Goal: Task Accomplishment & Management: Manage account settings

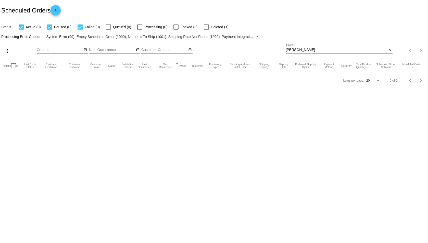
click at [317, 50] on input "[PERSON_NAME]" at bounding box center [336, 50] width 101 height 4
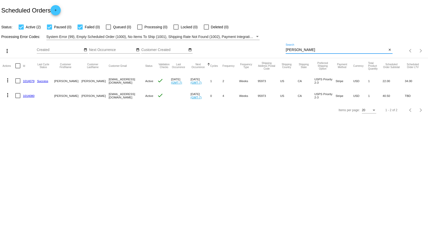
type input "[PERSON_NAME]"
click at [8, 79] on mat-icon "more_vert" at bounding box center [8, 80] width 6 height 6
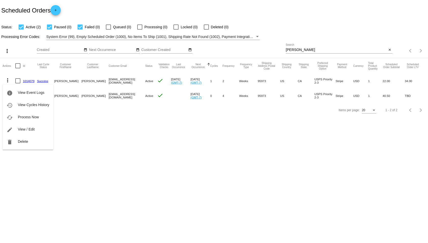
click at [102, 80] on div at bounding box center [214, 121] width 428 height 243
click at [9, 79] on mat-icon "more_vert" at bounding box center [8, 80] width 6 height 6
click at [27, 138] on button "delete Delete" at bounding box center [28, 141] width 51 height 12
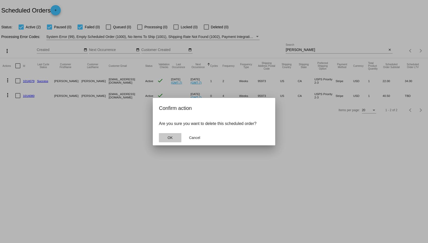
click at [166, 138] on button "OK" at bounding box center [170, 137] width 22 height 9
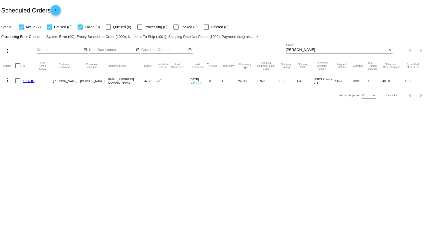
click at [26, 81] on link "1014080" at bounding box center [28, 80] width 11 height 3
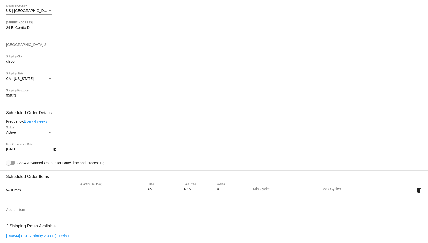
scroll to position [238, 0]
